Goal: Task Accomplishment & Management: Use online tool/utility

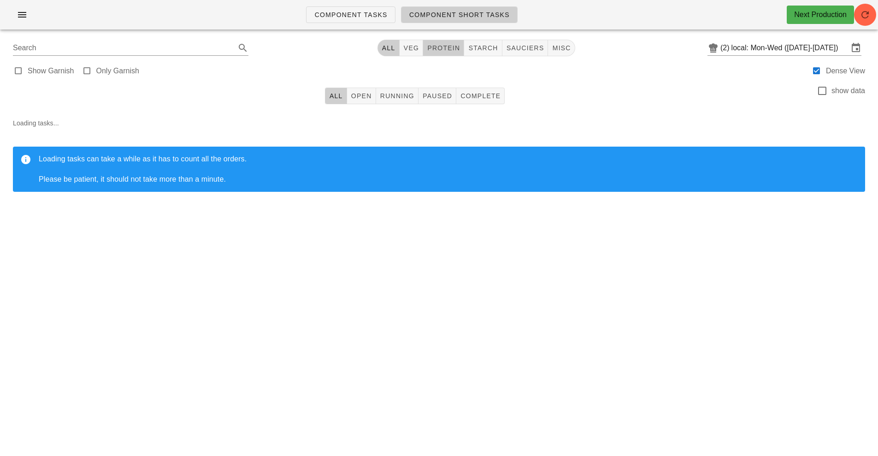
click at [443, 45] on span "protein" at bounding box center [443, 47] width 33 height 7
type input "team:protein"
click at [361, 93] on span "Open" at bounding box center [361, 95] width 21 height 7
click at [330, 98] on span "All" at bounding box center [336, 95] width 14 height 7
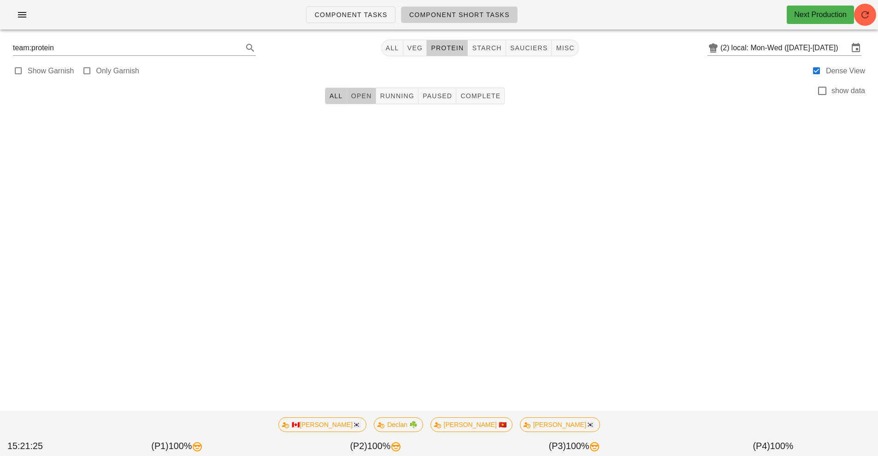
click at [372, 103] on button "Open" at bounding box center [361, 96] width 29 height 17
click at [396, 96] on span "Running" at bounding box center [397, 95] width 35 height 7
click at [442, 97] on span "Paused" at bounding box center [437, 95] width 30 height 7
click at [502, 100] on button "Complete" at bounding box center [480, 96] width 48 height 17
click at [484, 15] on span "Component Short Tasks" at bounding box center [459, 14] width 101 height 7
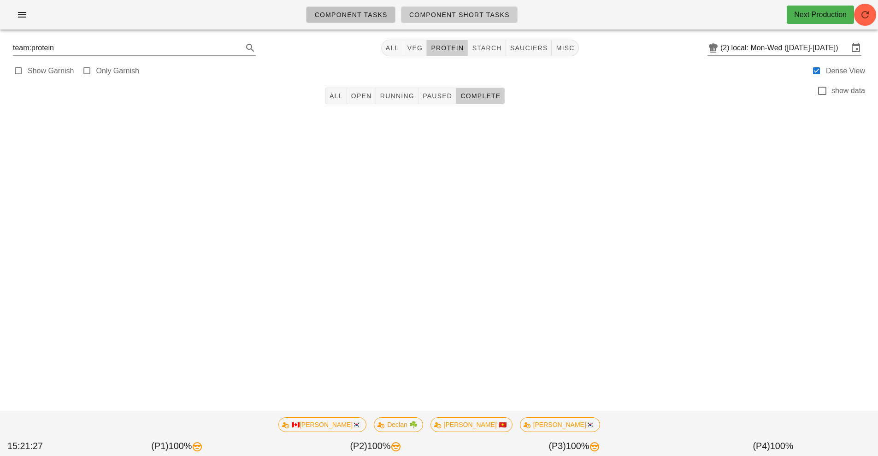
click at [363, 16] on span "Component Tasks" at bounding box center [350, 14] width 73 height 7
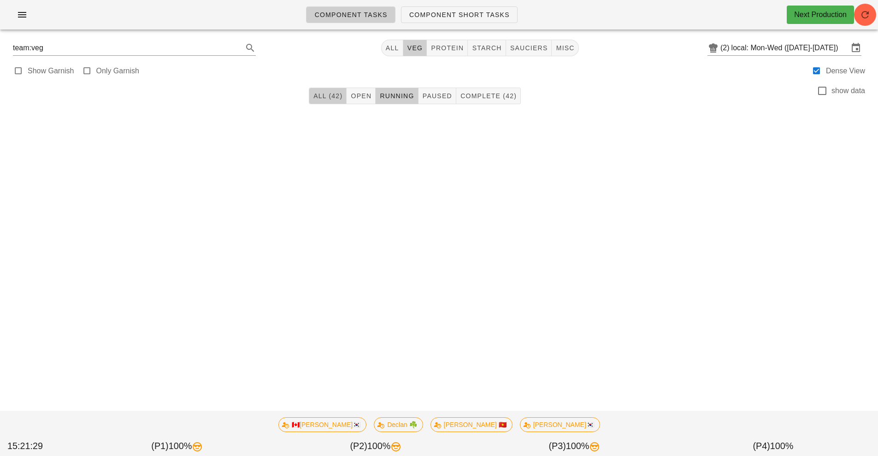
click at [315, 96] on span "All (42)" at bounding box center [328, 95] width 30 height 7
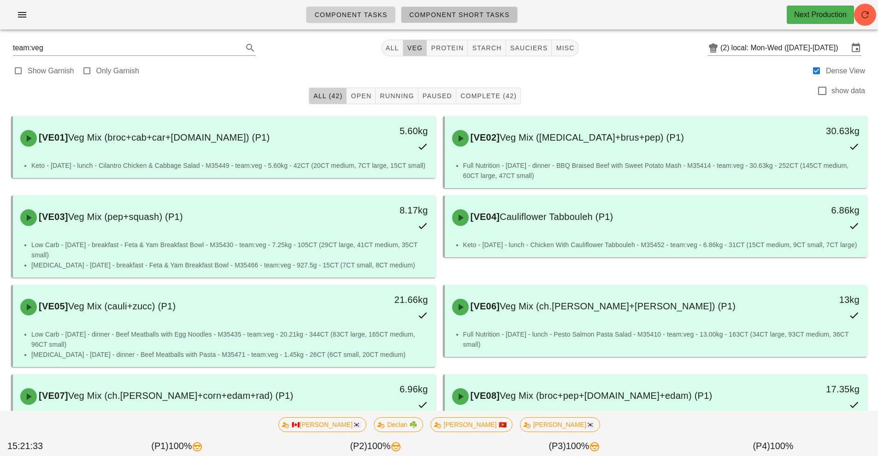
click at [474, 14] on span "Component Short Tasks" at bounding box center [459, 14] width 101 height 7
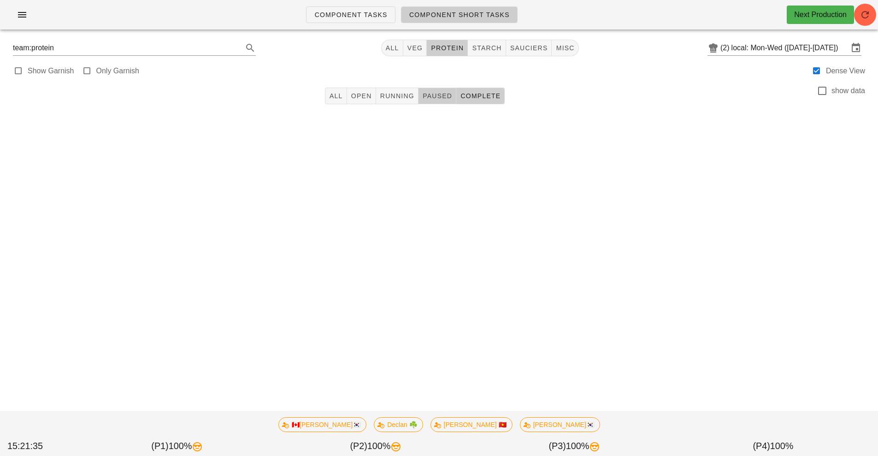
click at [437, 97] on span "Paused" at bounding box center [437, 95] width 30 height 7
click at [404, 94] on span "Running" at bounding box center [397, 95] width 35 height 7
click at [360, 93] on span "Open" at bounding box center [361, 95] width 21 height 7
click at [326, 97] on button "All" at bounding box center [336, 96] width 22 height 17
click at [393, 48] on span "All" at bounding box center [392, 47] width 14 height 7
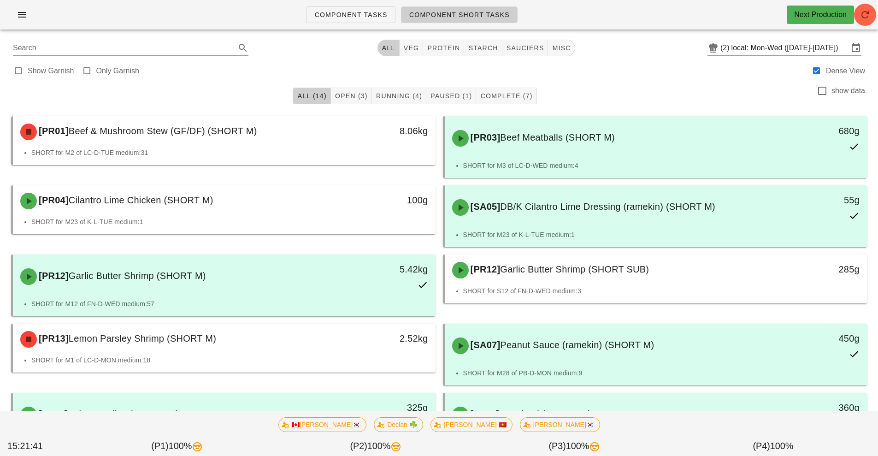
click at [823, 17] on div "Next Production" at bounding box center [820, 14] width 53 height 11
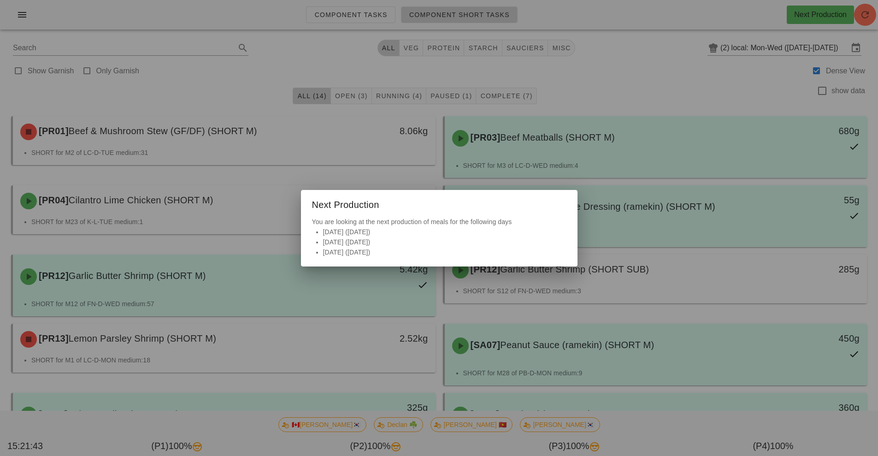
click at [704, 16] on div at bounding box center [439, 228] width 878 height 456
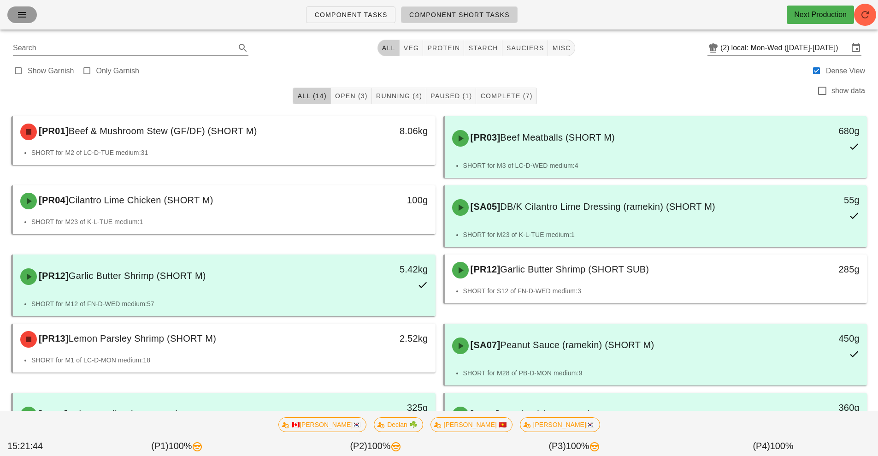
click at [29, 16] on span "button" at bounding box center [22, 14] width 15 height 11
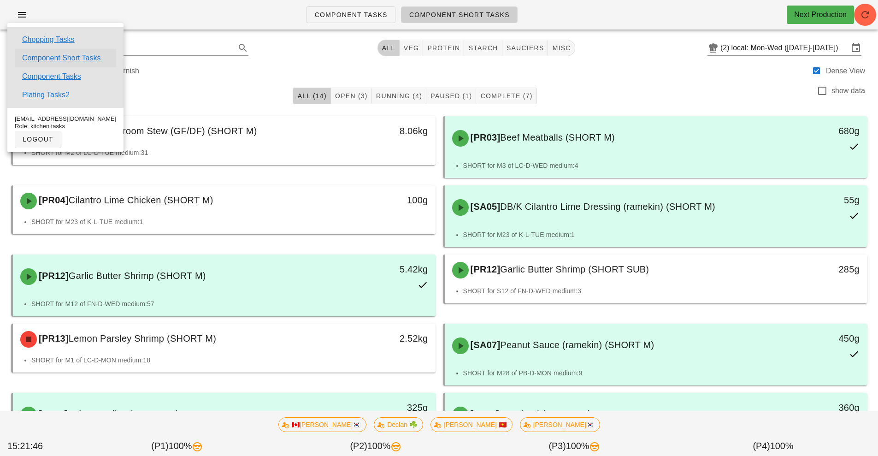
click at [87, 60] on link "Component Short Tasks" at bounding box center [61, 58] width 78 height 11
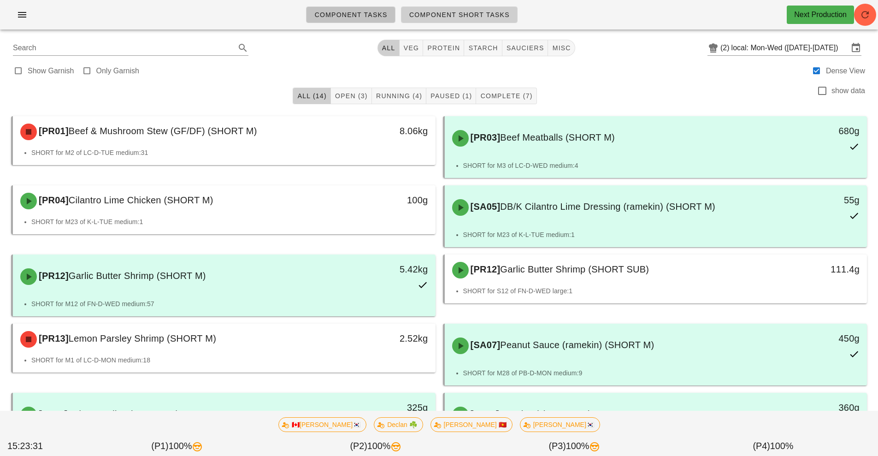
click at [350, 21] on link "Component Tasks" at bounding box center [350, 14] width 89 height 17
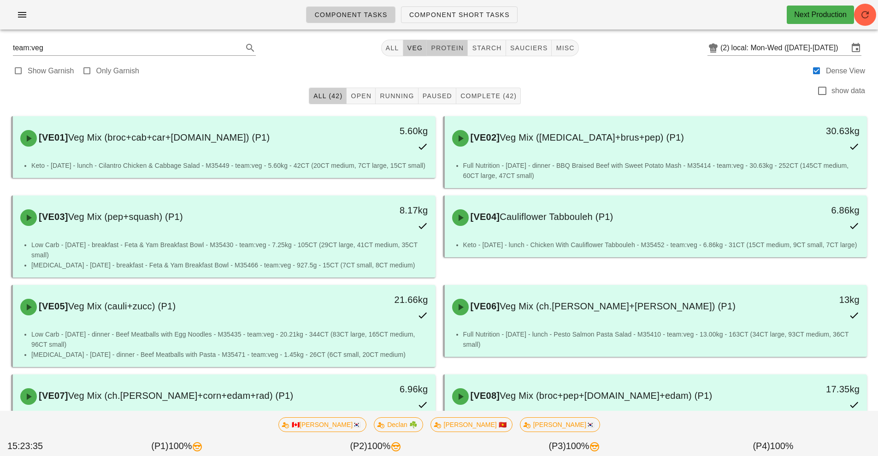
click at [459, 48] on span "protein" at bounding box center [447, 47] width 33 height 7
type input "team:protein"
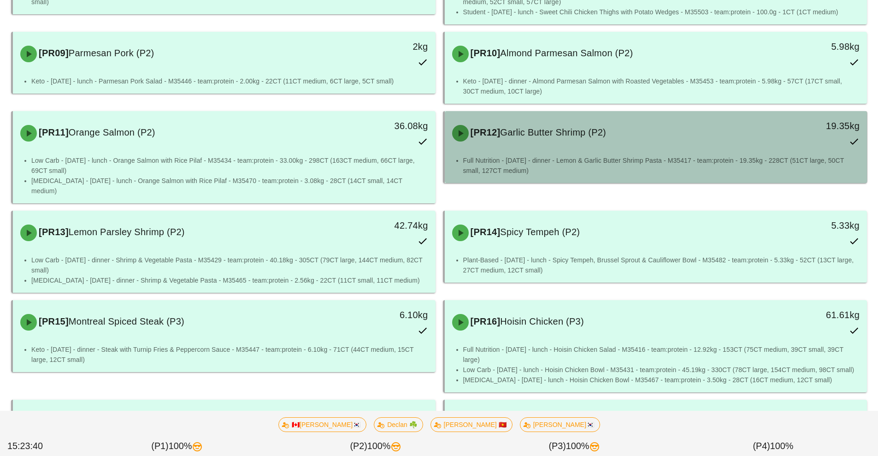
scroll to position [463, 0]
